Goal: Find specific page/section: Find specific page/section

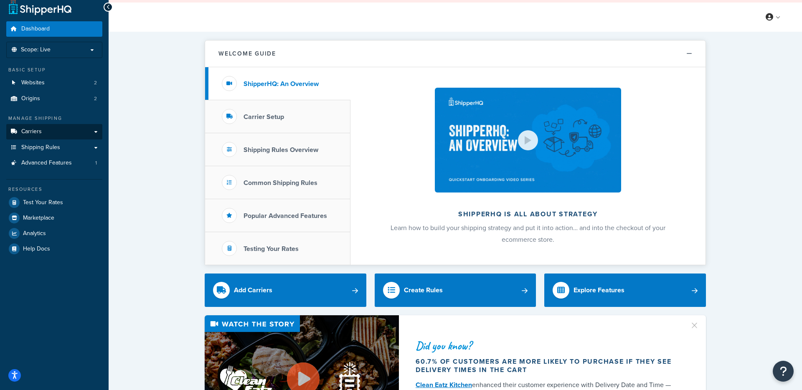
scroll to position [11, 0]
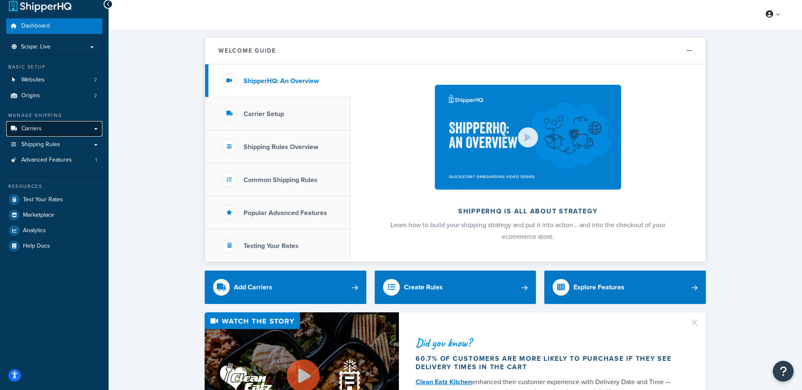
click at [46, 130] on link "Carriers" at bounding box center [54, 128] width 96 height 15
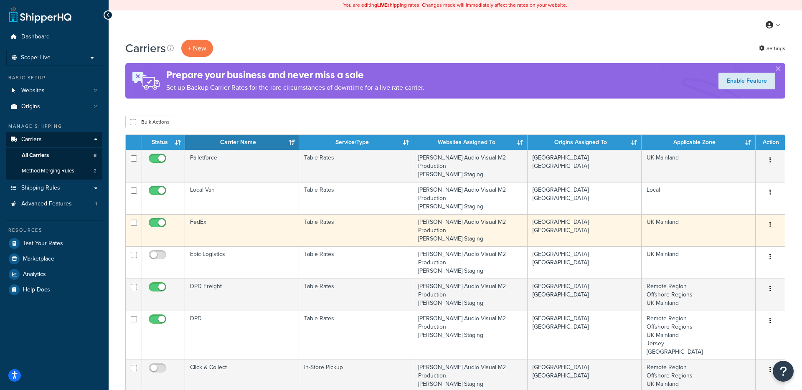
click at [278, 214] on td "FedEx" at bounding box center [242, 230] width 114 height 32
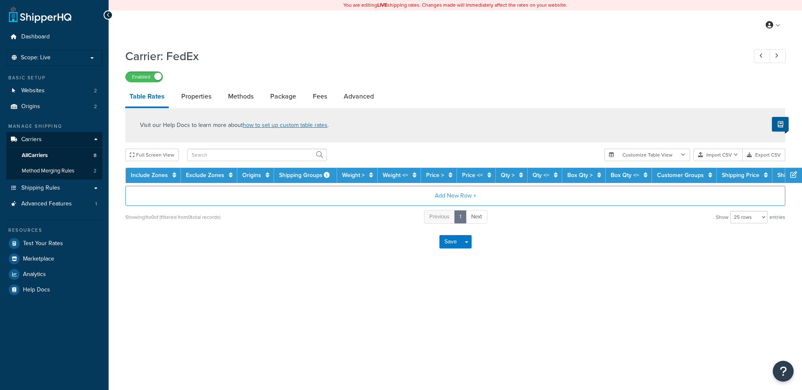
select select "25"
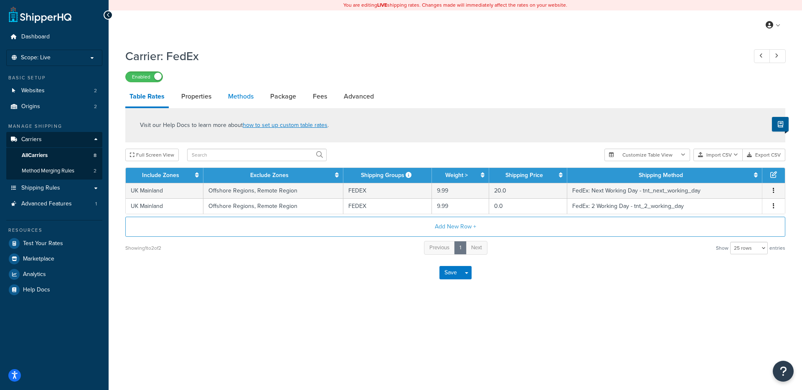
click at [247, 98] on link "Methods" at bounding box center [241, 96] width 34 height 20
select select "25"
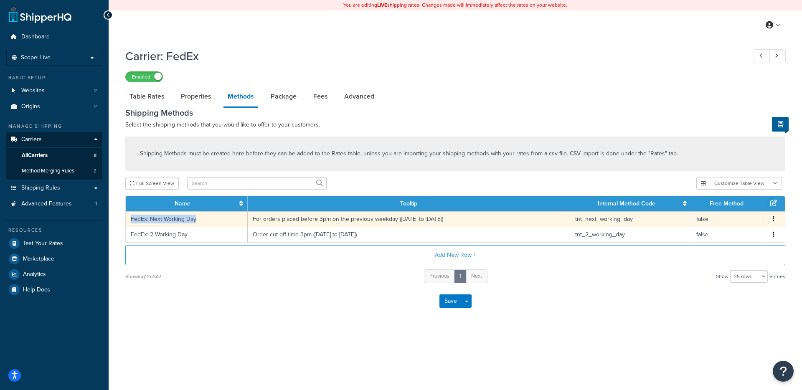
copy td "FedEx: Next Working Day"
drag, startPoint x: 131, startPoint y: 221, endPoint x: 195, endPoint y: 224, distance: 64.0
click at [195, 221] on td "FedEx: Next Working Day" at bounding box center [187, 218] width 122 height 15
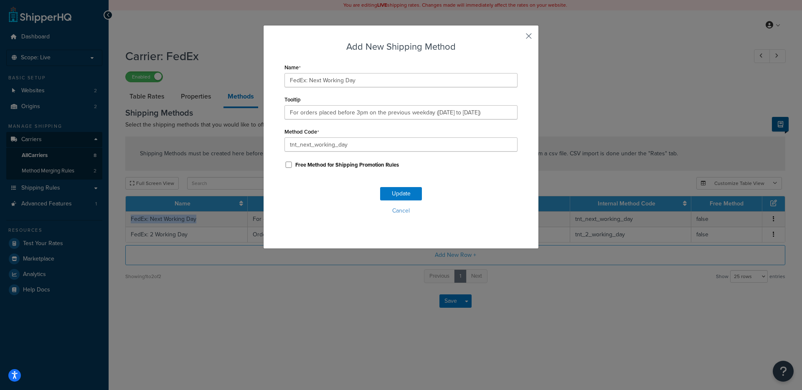
click at [518, 38] on button "button" at bounding box center [517, 39] width 2 height 2
